Goal: Task Accomplishment & Management: Use online tool/utility

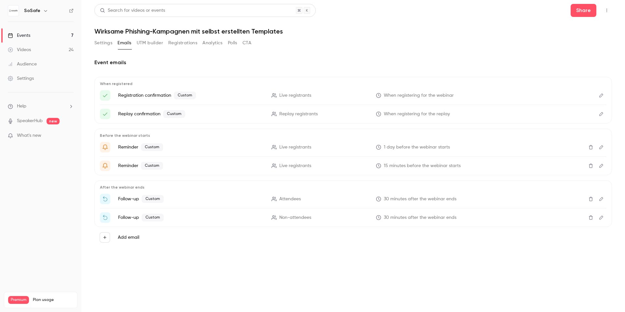
click at [601, 96] on icon "Edit" at bounding box center [601, 95] width 5 height 5
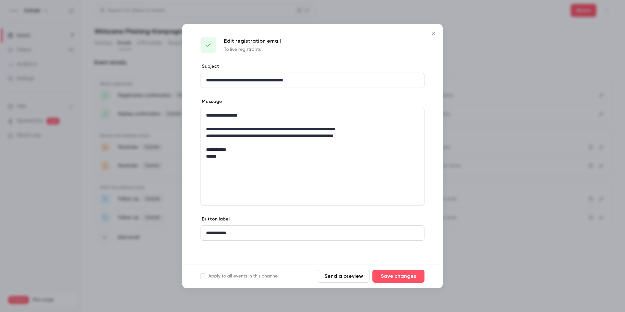
click at [331, 272] on button "Send a preview" at bounding box center [344, 276] width 52 height 13
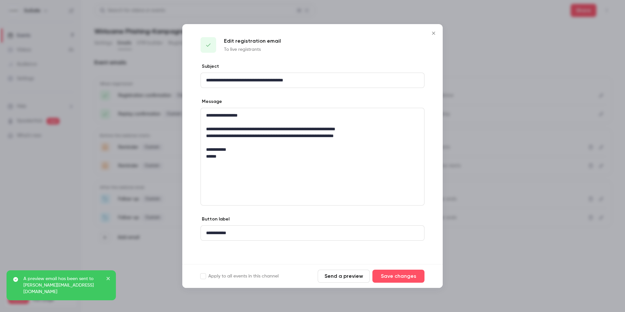
click at [435, 33] on icon "Close" at bounding box center [434, 33] width 8 height 5
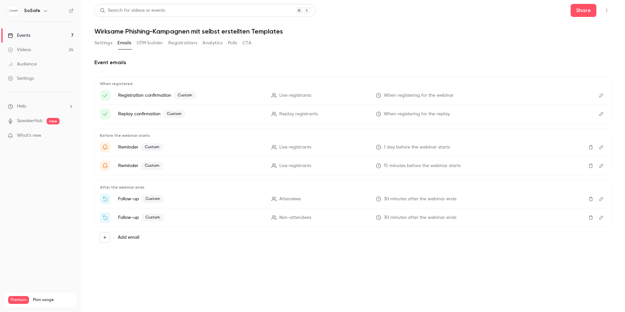
click at [602, 115] on icon "Edit" at bounding box center [601, 114] width 5 height 5
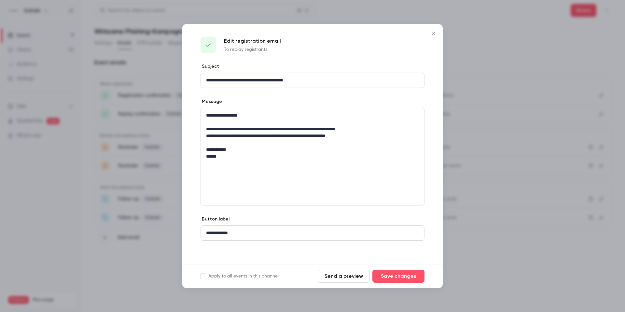
click at [324, 273] on button "Send a preview" at bounding box center [344, 276] width 52 height 13
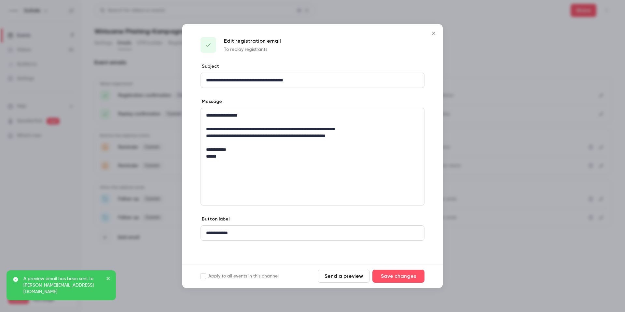
click at [433, 32] on icon "Close" at bounding box center [434, 33] width 8 height 5
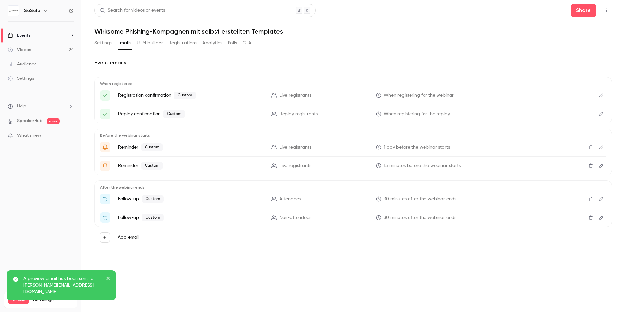
click at [600, 146] on icon "Edit" at bounding box center [601, 147] width 5 height 5
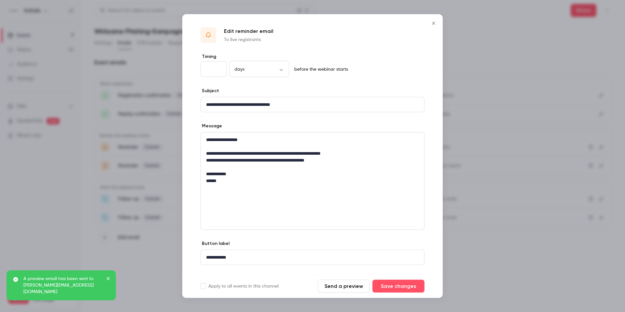
click at [347, 285] on button "Send a preview" at bounding box center [344, 286] width 52 height 13
click at [434, 21] on icon "Close" at bounding box center [434, 23] width 8 height 5
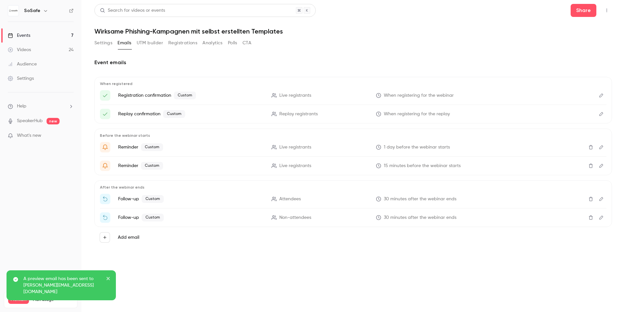
click at [603, 167] on icon "Edit" at bounding box center [601, 165] width 5 height 5
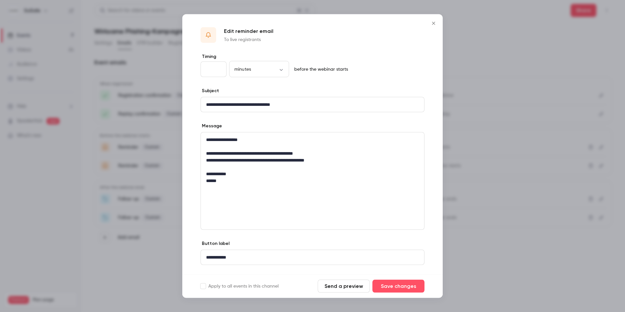
click at [342, 281] on button "Send a preview" at bounding box center [344, 286] width 52 height 13
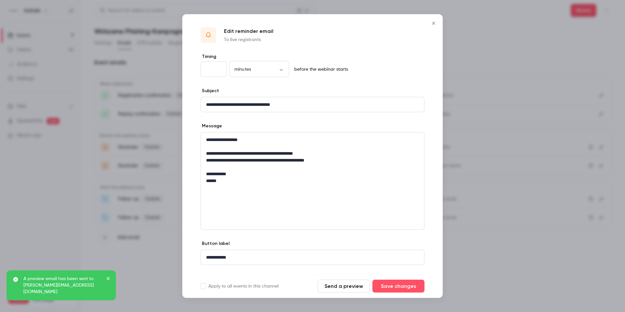
click at [435, 23] on icon "Close" at bounding box center [434, 23] width 8 height 5
